Goal: Entertainment & Leisure: Browse casually

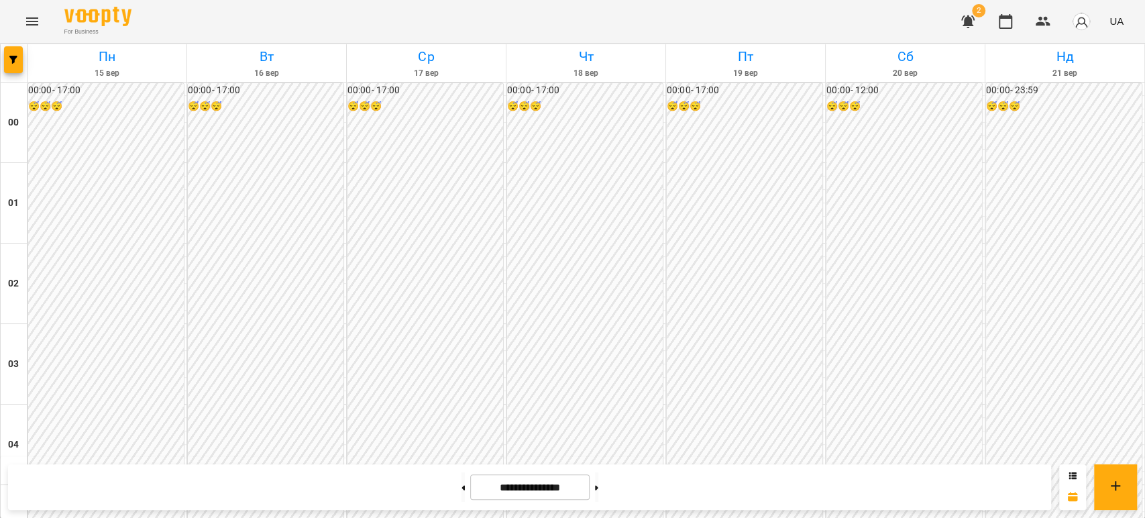
click at [31, 19] on icon "Menu" at bounding box center [32, 21] width 16 height 16
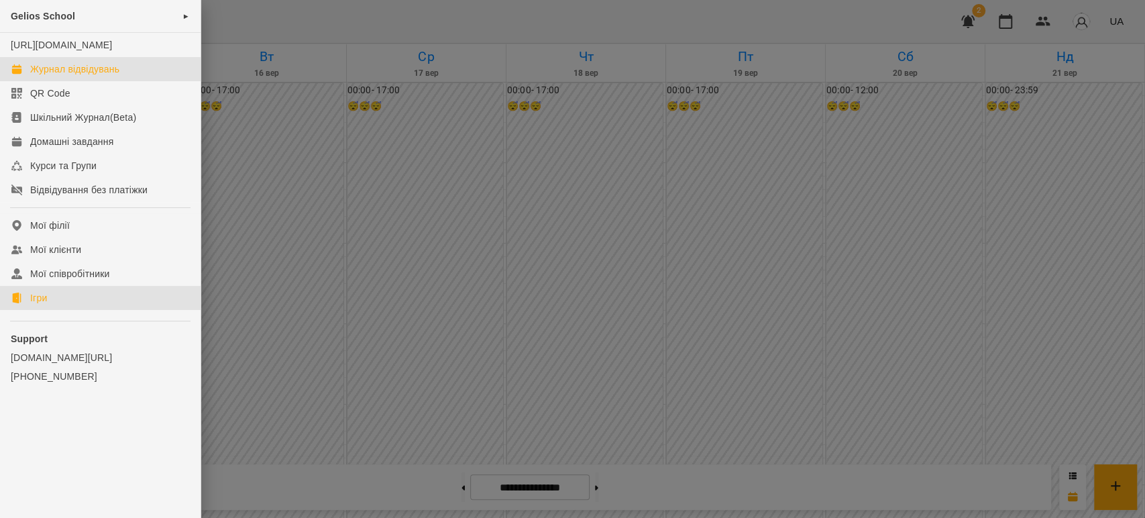
click at [40, 305] on div "Ігри" at bounding box center [38, 297] width 17 height 13
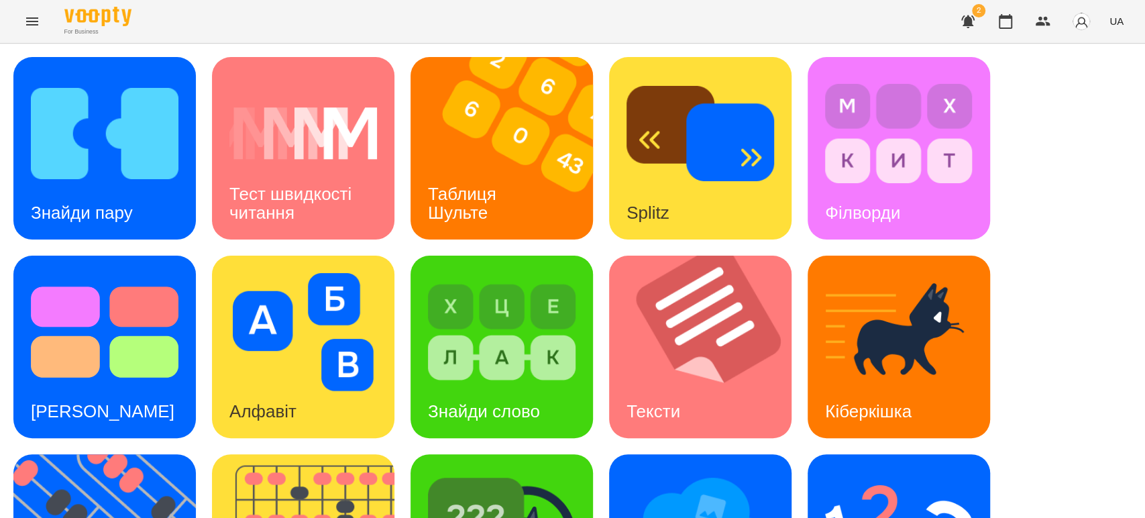
scroll to position [330, 0]
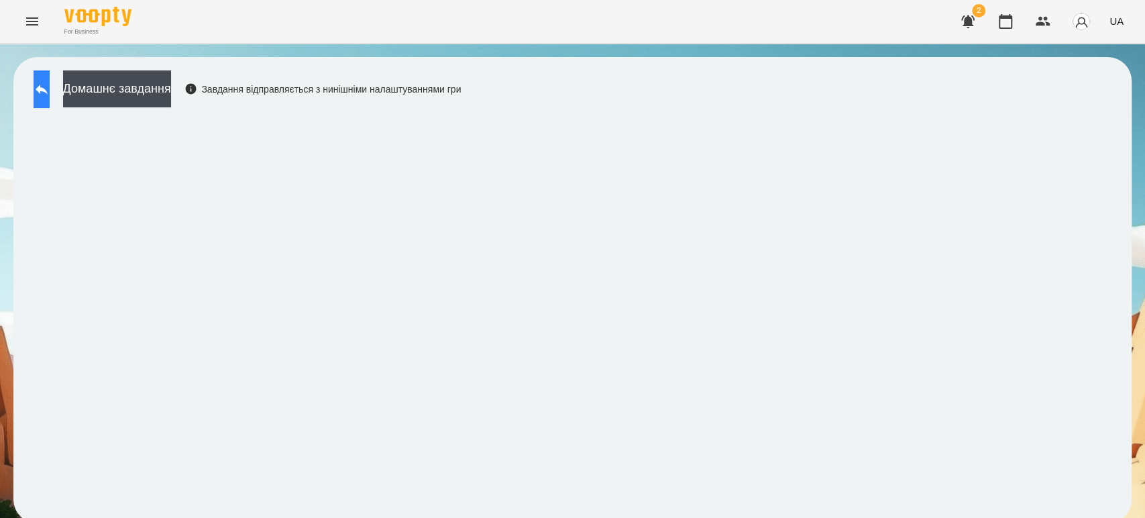
click at [48, 87] on icon at bounding box center [42, 90] width 12 height 10
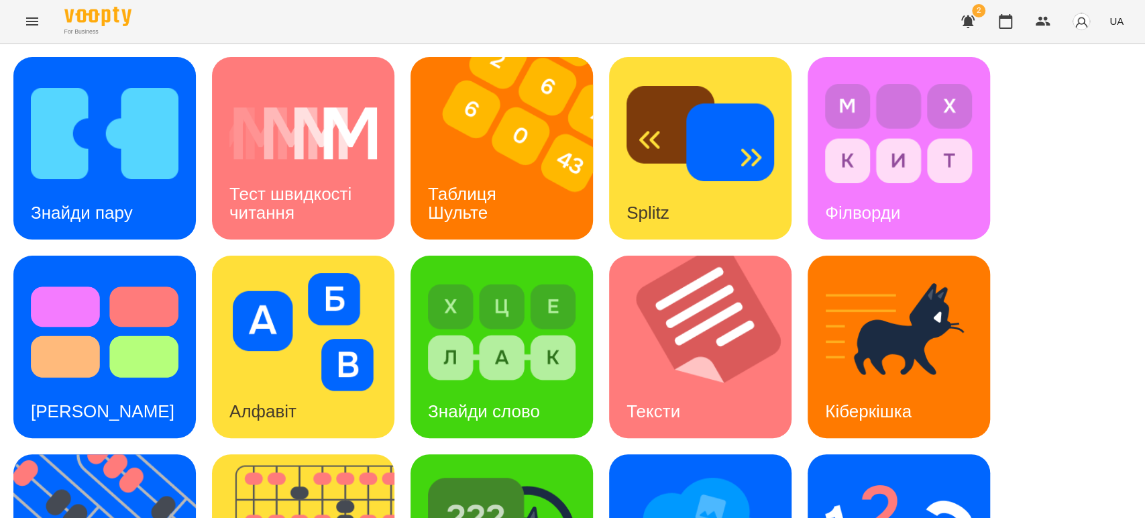
scroll to position [223, 0]
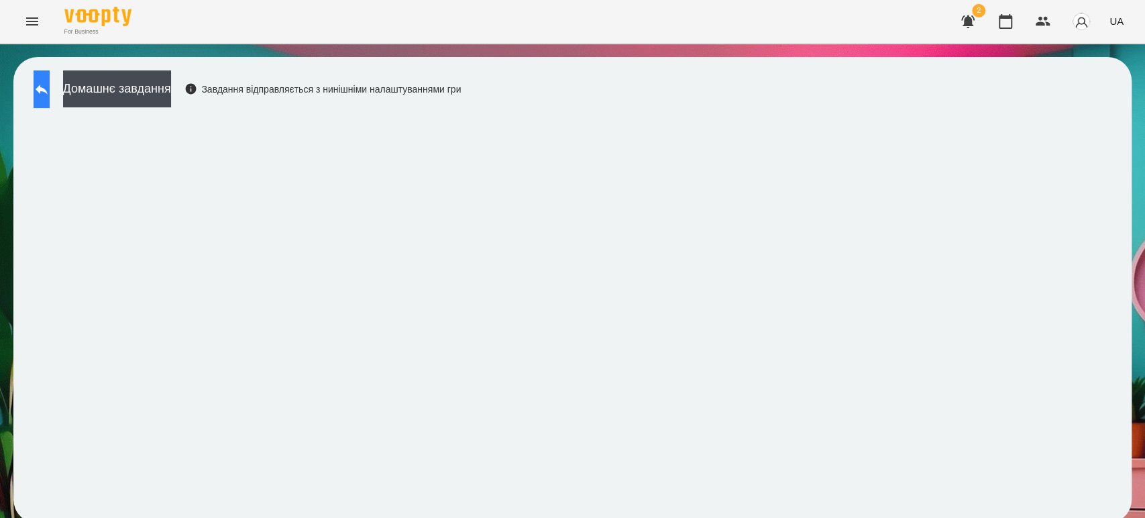
click at [43, 80] on button at bounding box center [42, 89] width 16 height 38
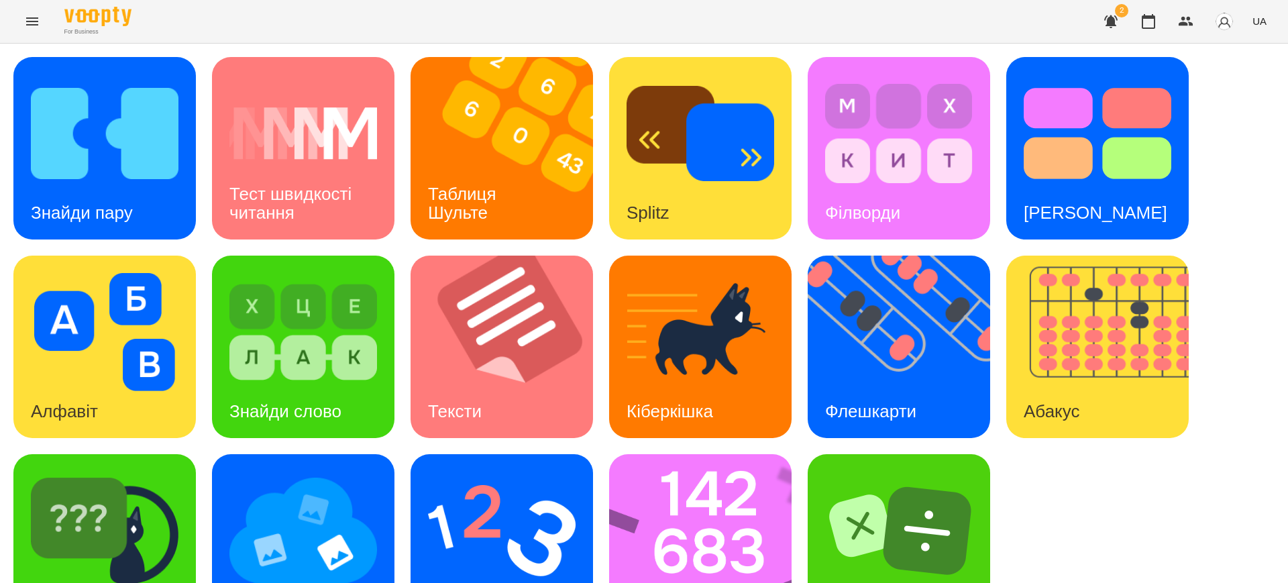
click at [1144, 277] on div "Знайди пару Тест швидкості читання Таблиця Шульте Splitz Філворди Тест Струпа А…" at bounding box center [643, 347] width 1261 height 580
click at [578, 293] on img at bounding box center [509, 347] width 199 height 182
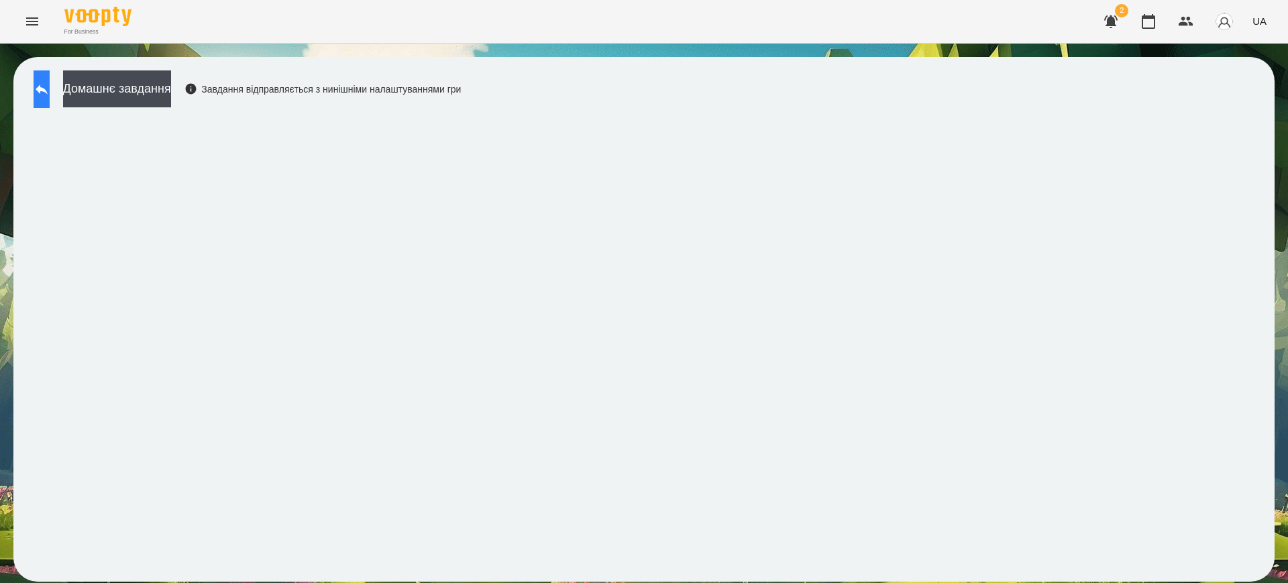
click at [44, 89] on button at bounding box center [42, 89] width 16 height 38
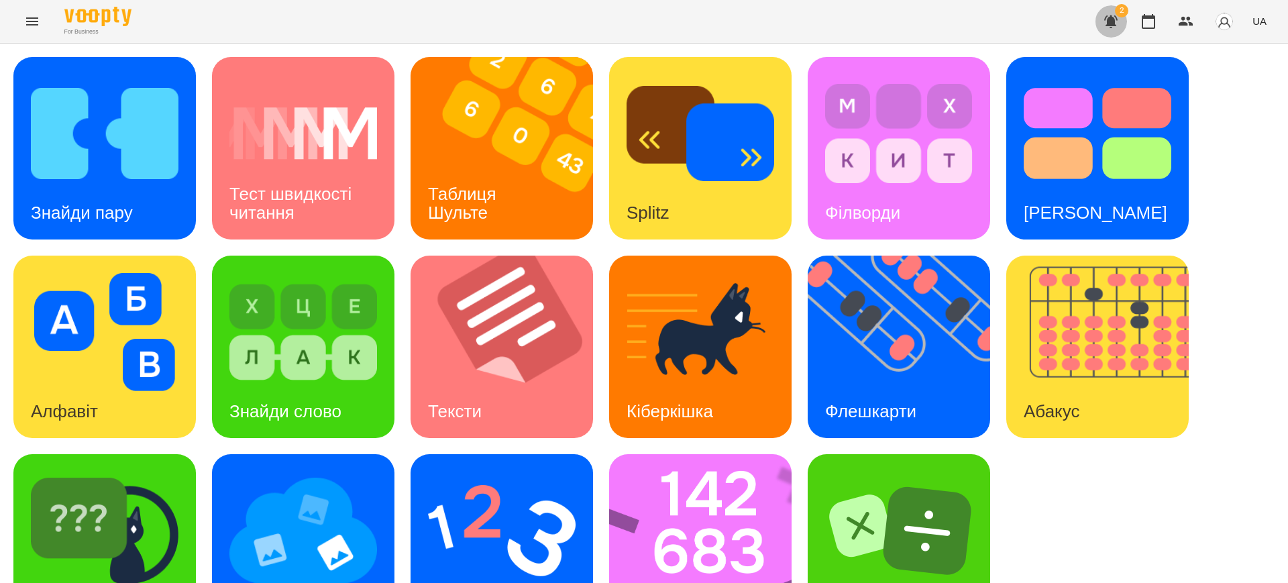
click at [1111, 23] on icon "button" at bounding box center [1110, 21] width 13 height 13
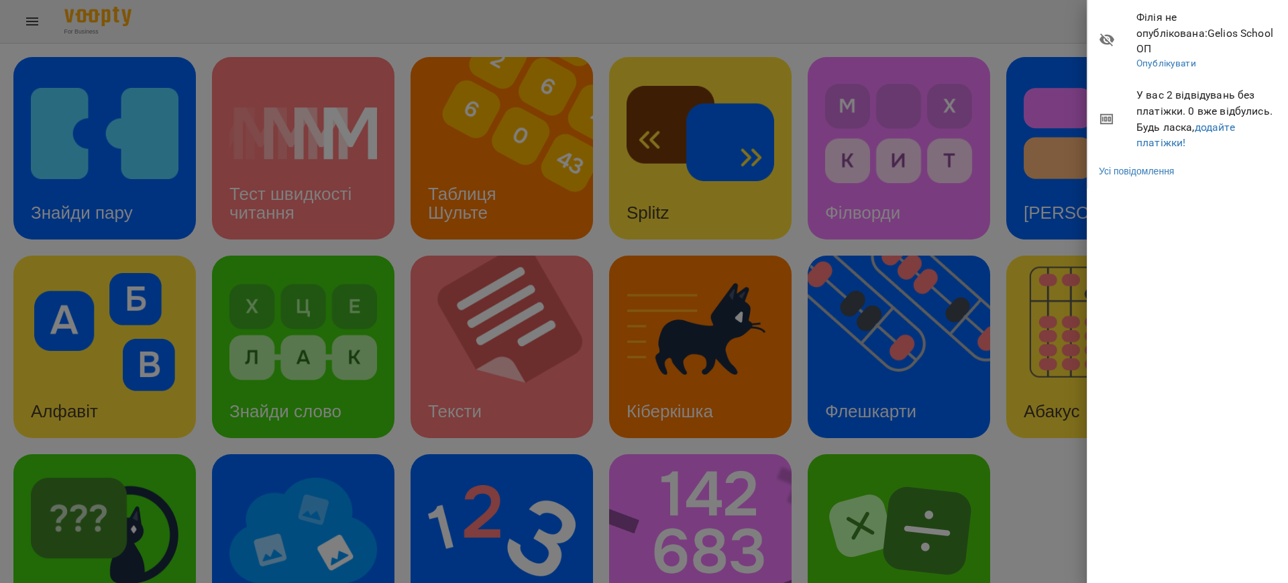
click at [1039, 17] on div at bounding box center [644, 291] width 1288 height 583
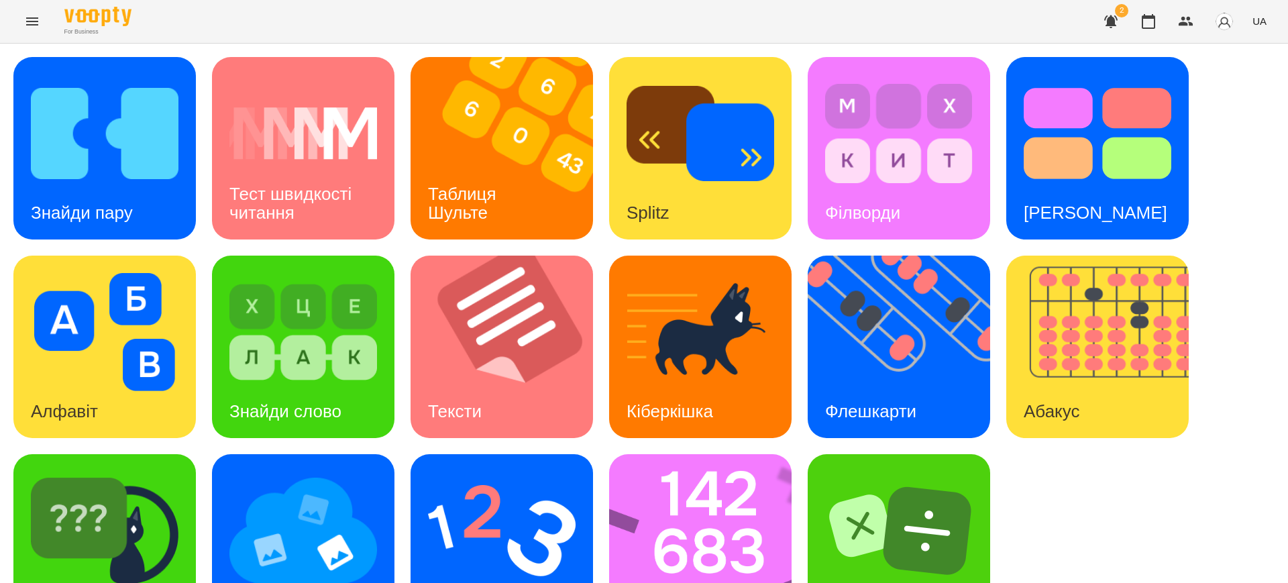
scroll to position [67, 0]
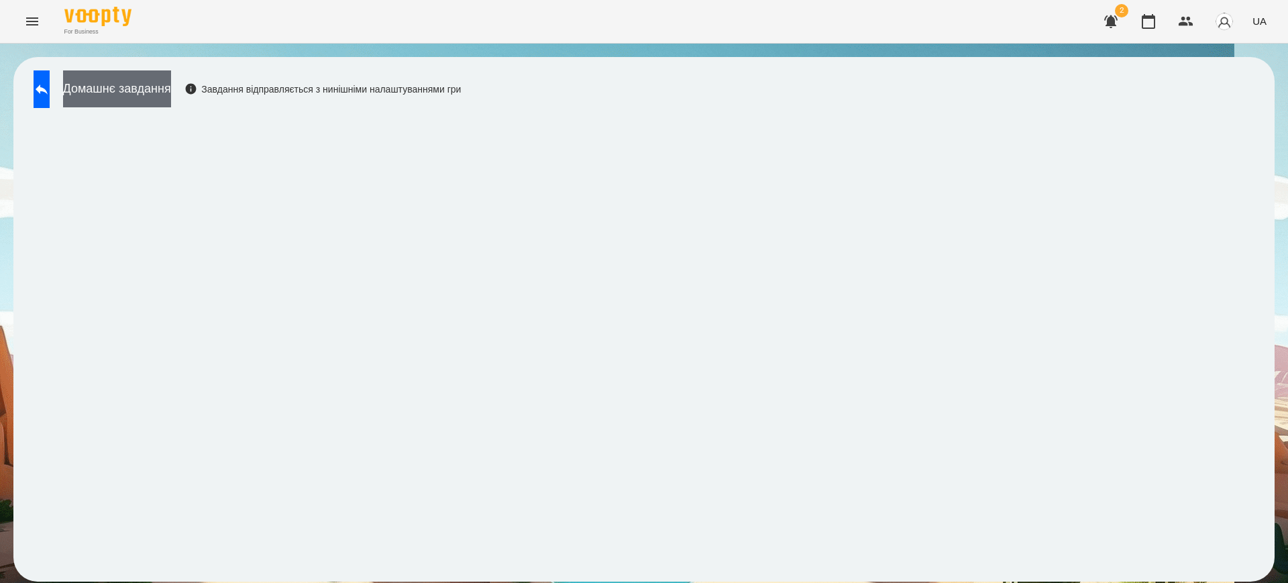
click at [171, 90] on button "Домашнє завдання" at bounding box center [117, 88] width 108 height 37
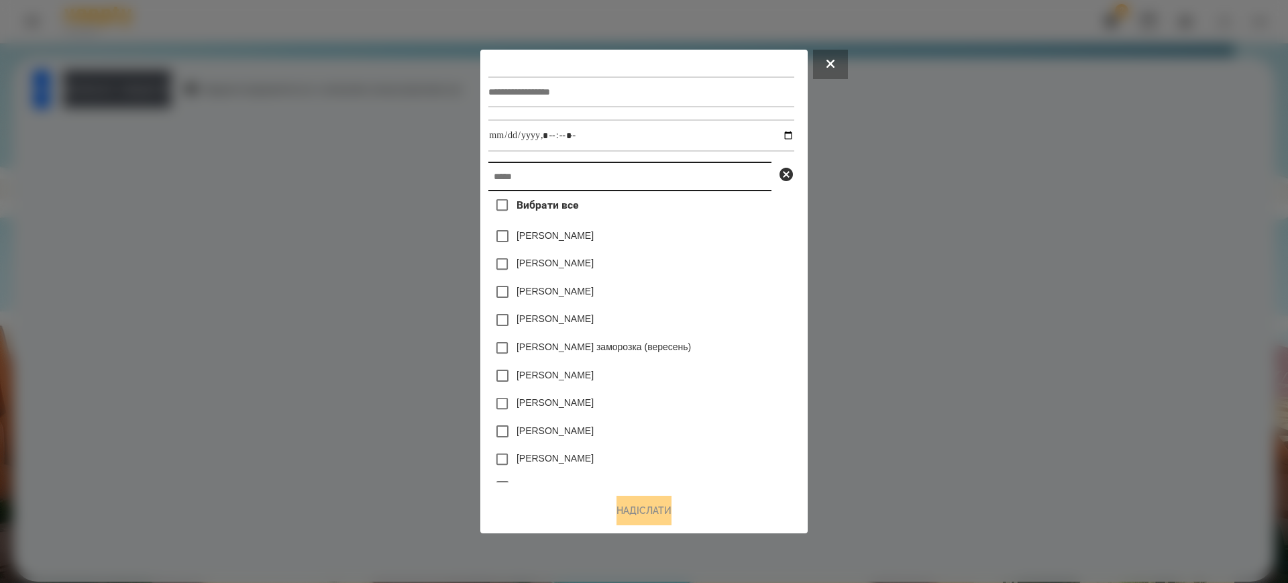
click at [526, 179] on input "text" at bounding box center [629, 177] width 283 height 30
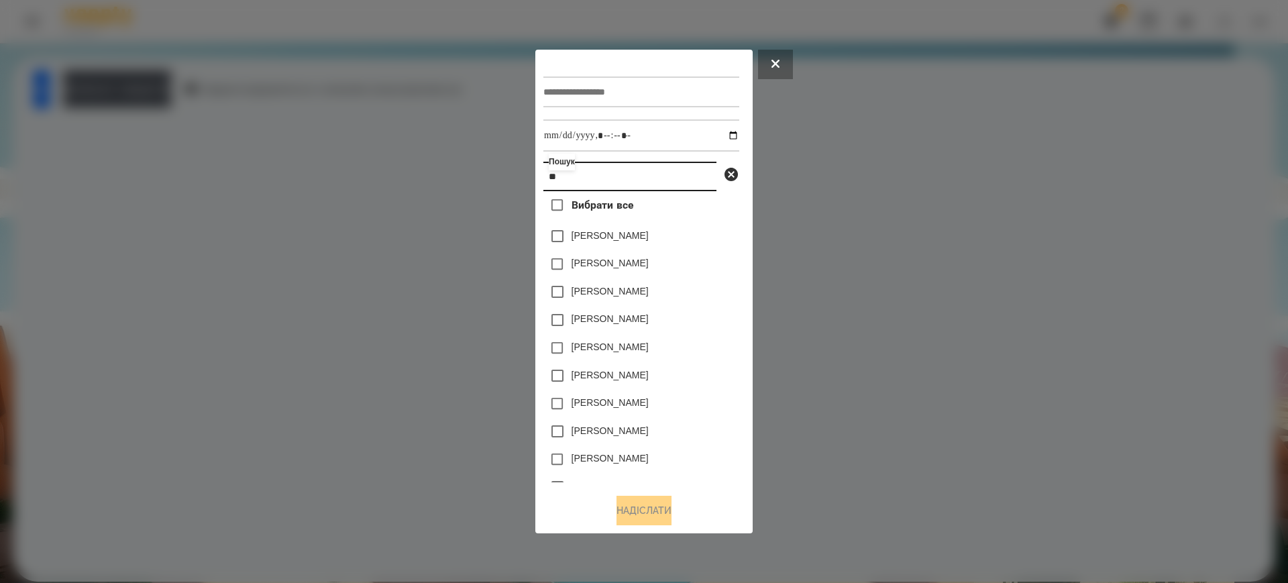
type input "*"
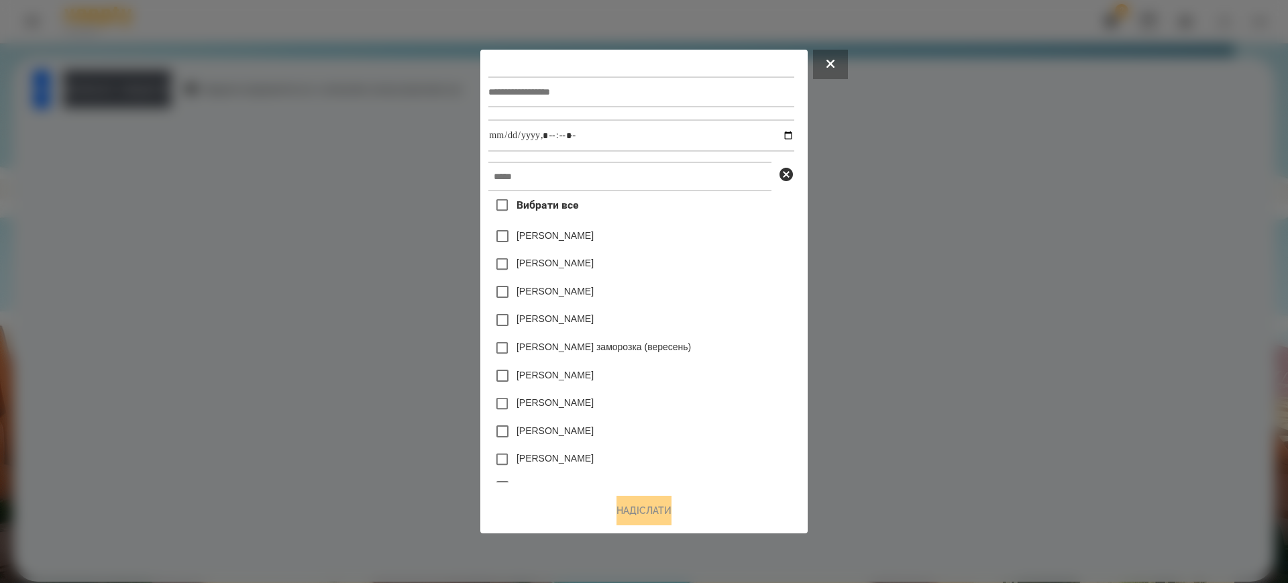
click at [955, 323] on div at bounding box center [644, 291] width 1288 height 583
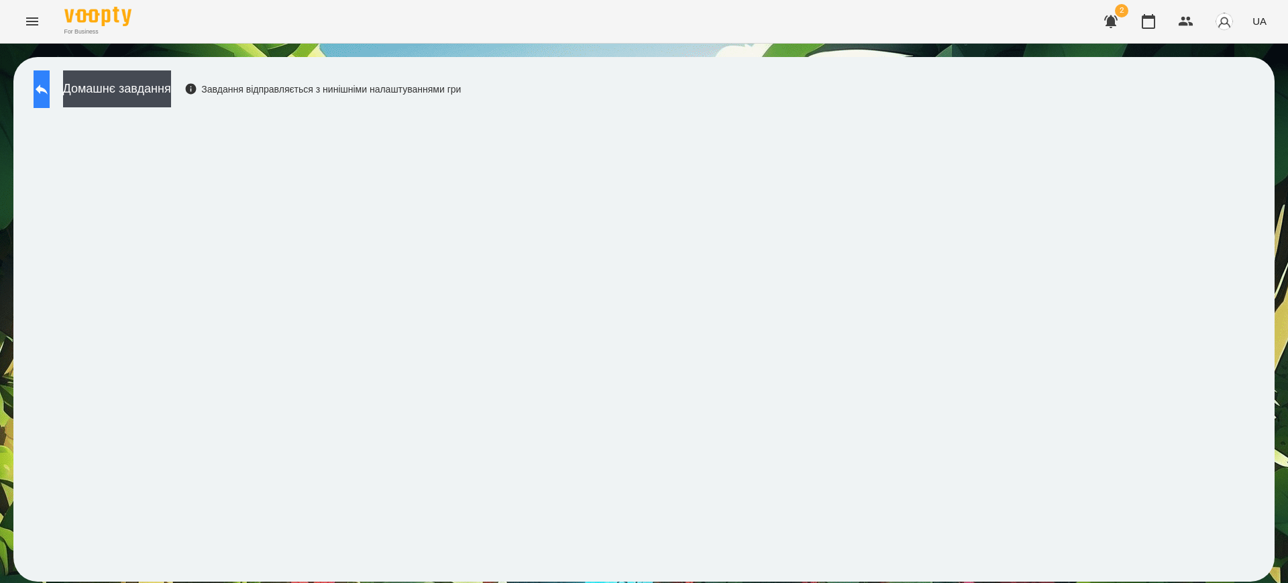
click at [48, 89] on icon at bounding box center [42, 90] width 12 height 10
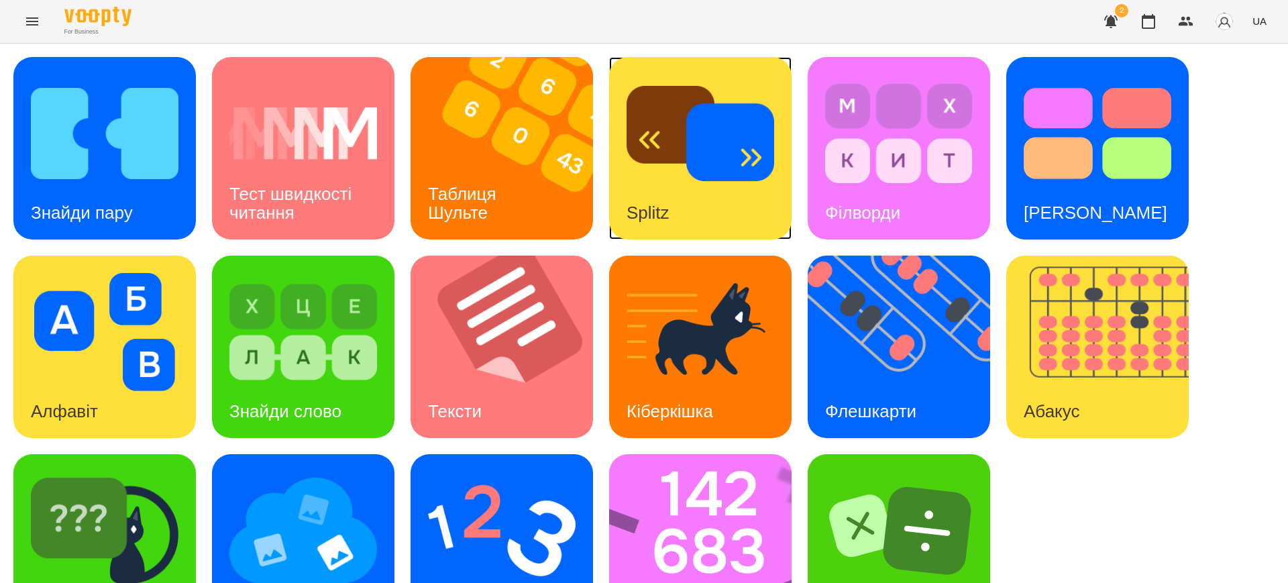
click at [690, 160] on img at bounding box center [700, 133] width 148 height 118
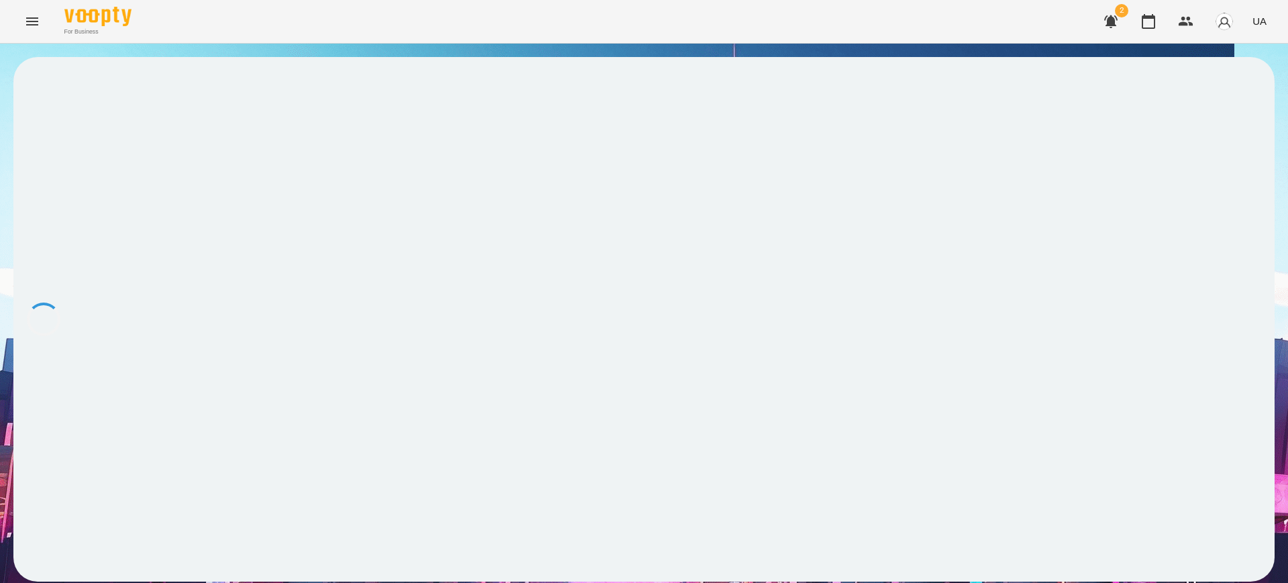
click at [749, 194] on div at bounding box center [643, 319] width 1261 height 525
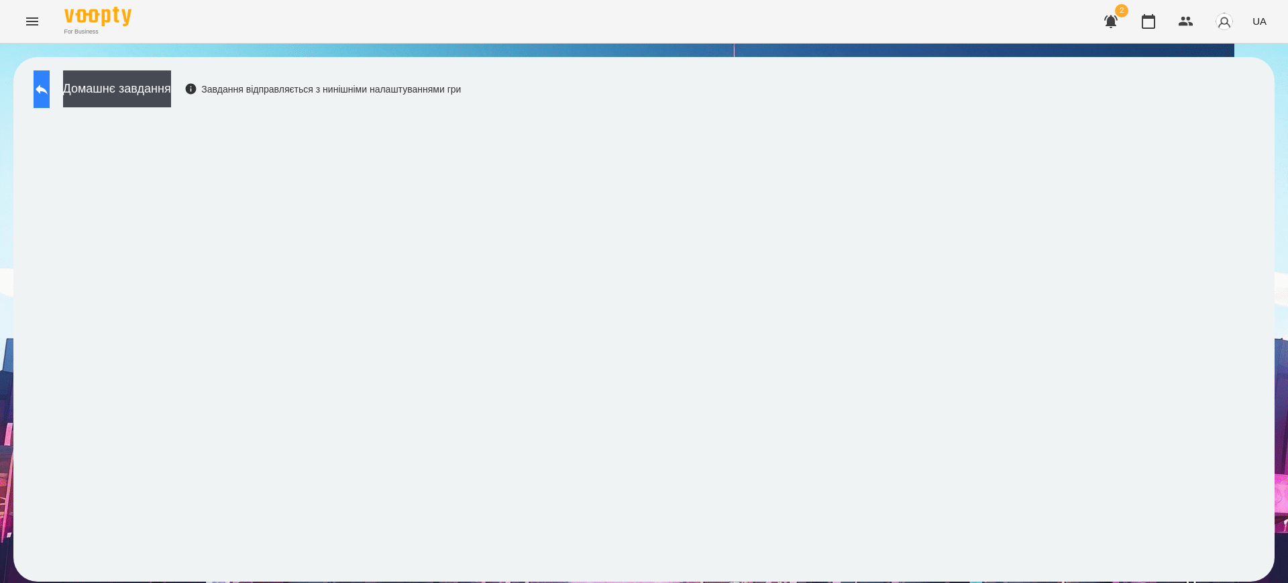
click at [50, 96] on icon at bounding box center [42, 89] width 16 height 16
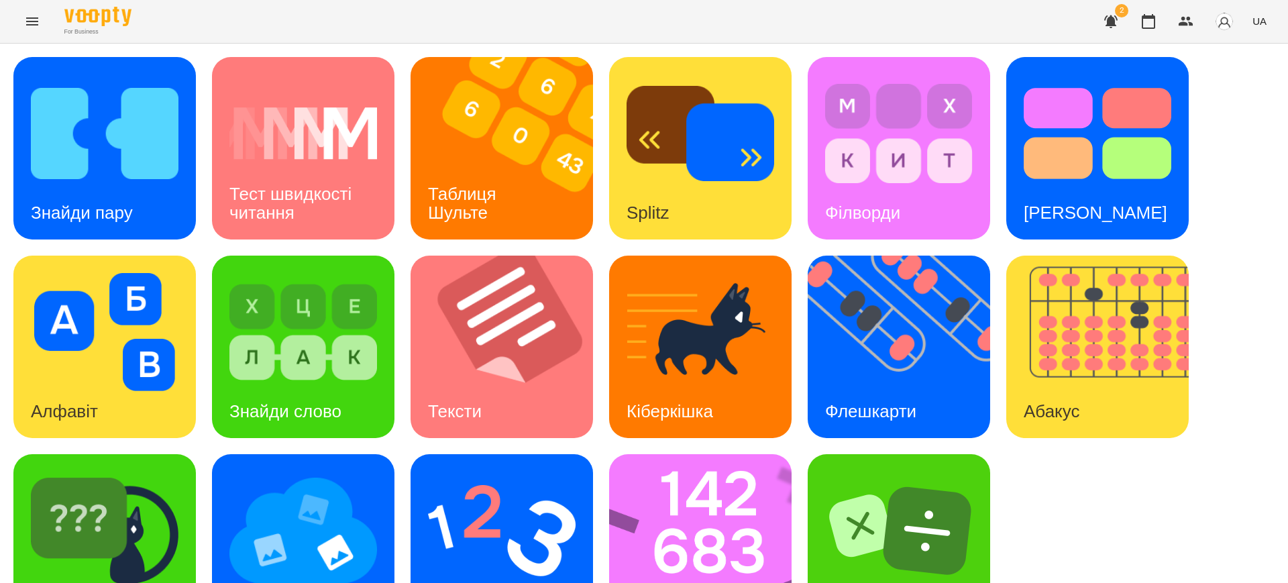
click at [28, 23] on icon "Menu" at bounding box center [32, 21] width 16 height 16
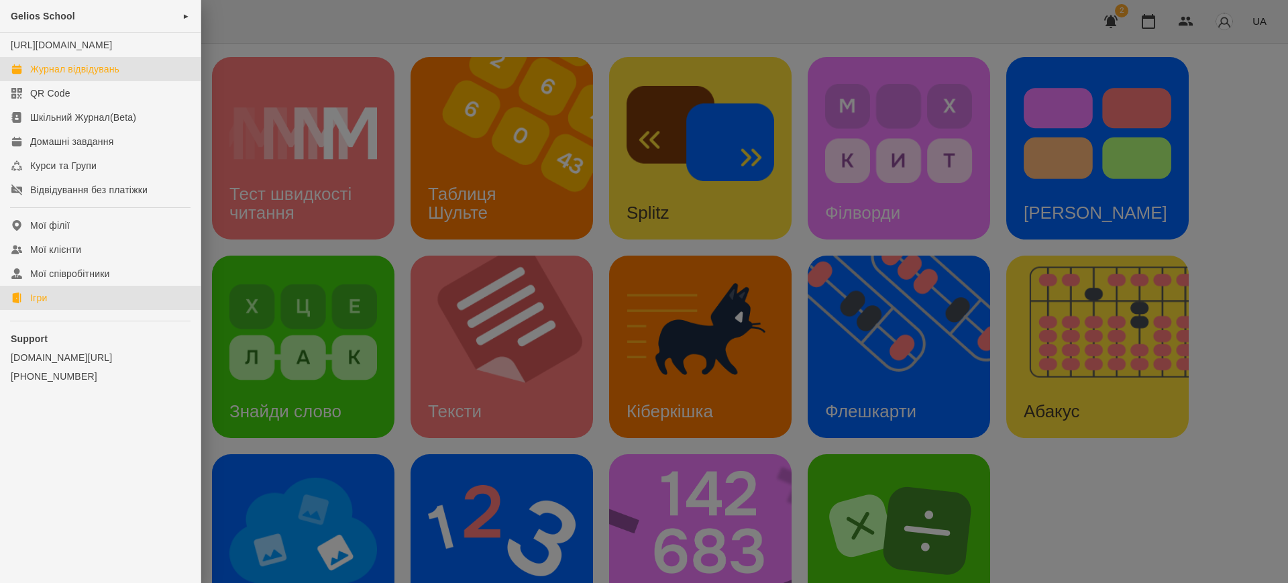
click at [101, 76] on div "Журнал відвідувань" at bounding box center [74, 68] width 89 height 13
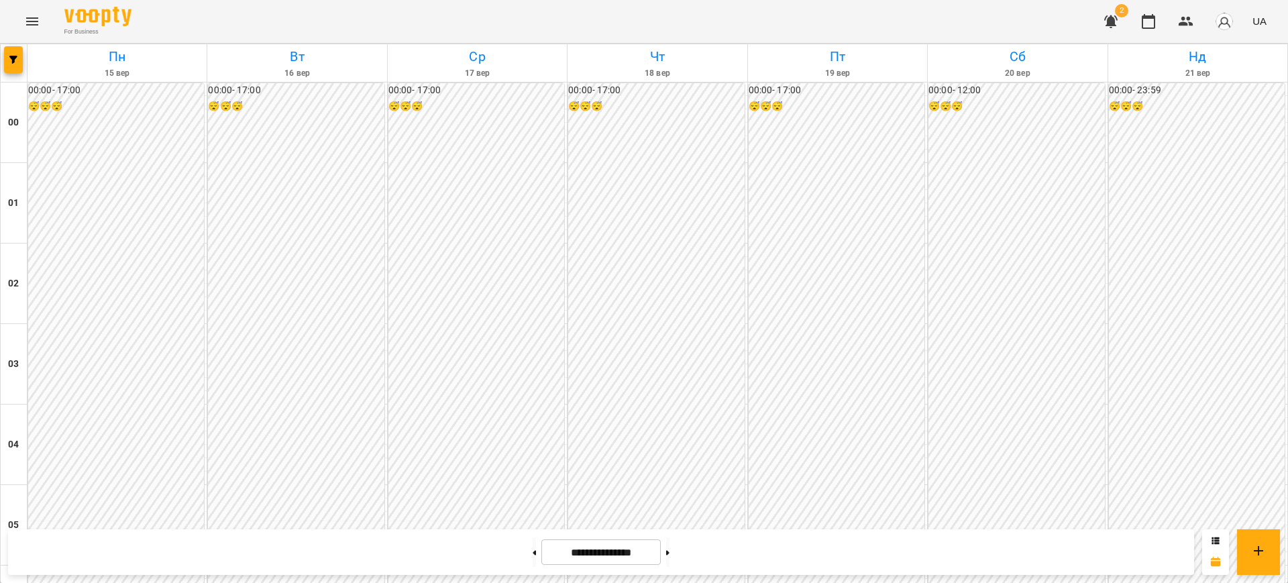
scroll to position [1006, 0]
click at [669, 549] on button at bounding box center [667, 552] width 3 height 30
type input "**********"
